Goal: Navigation & Orientation: Find specific page/section

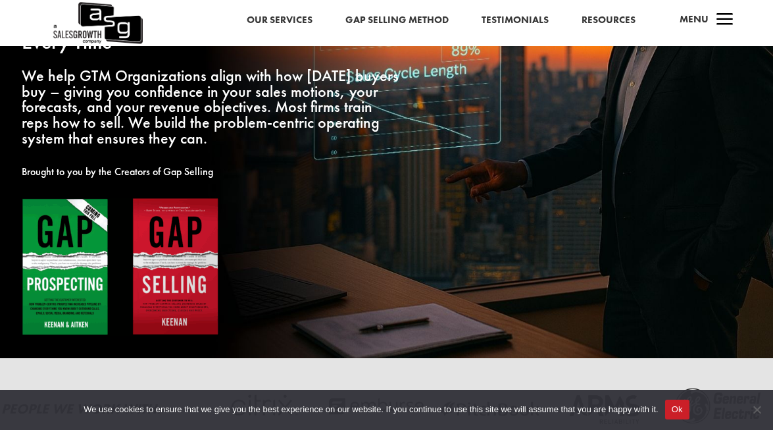
scroll to position [223, 0]
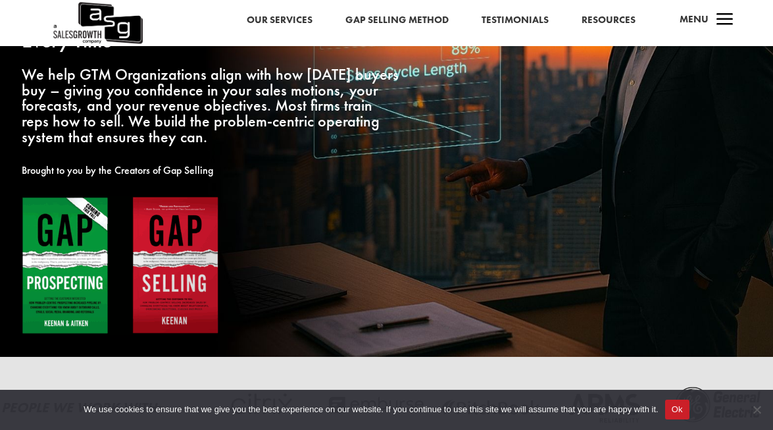
click at [602, 18] on link "Resources" at bounding box center [609, 20] width 54 height 17
click at [613, 18] on link "Resources" at bounding box center [609, 20] width 54 height 17
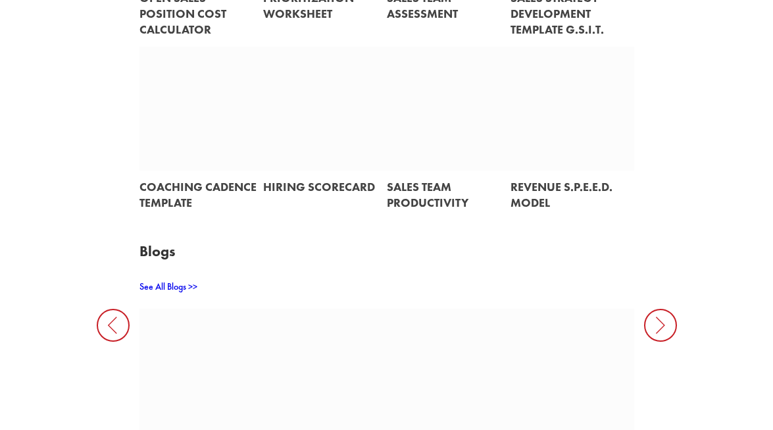
scroll to position [2195, 0]
